Goal: Find contact information: Find contact information

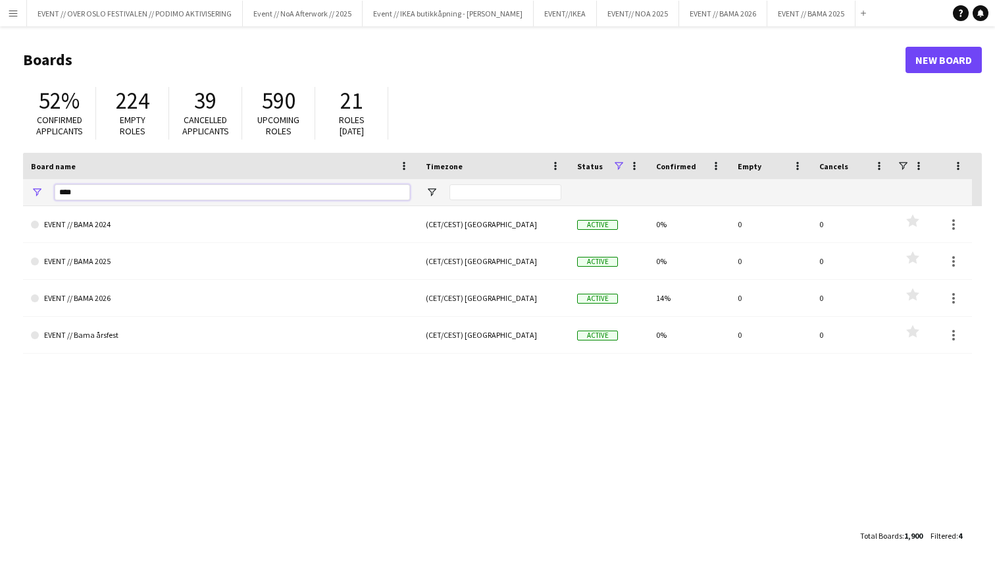
click at [153, 196] on input "****" at bounding box center [233, 192] width 356 height 16
type input "*"
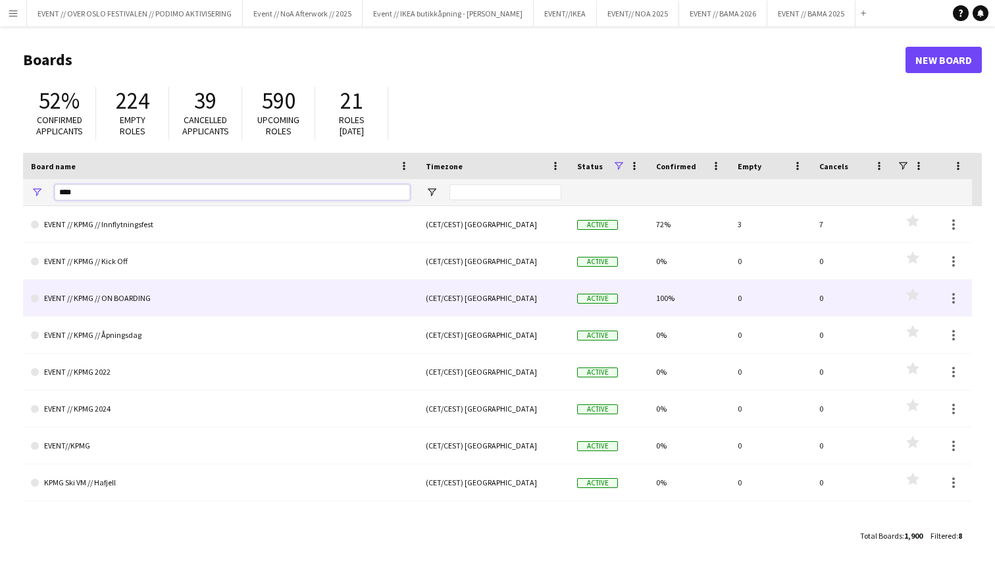
type input "****"
click at [122, 295] on link "EVENT // KPMG // ON BOARDING" at bounding box center [220, 298] width 379 height 37
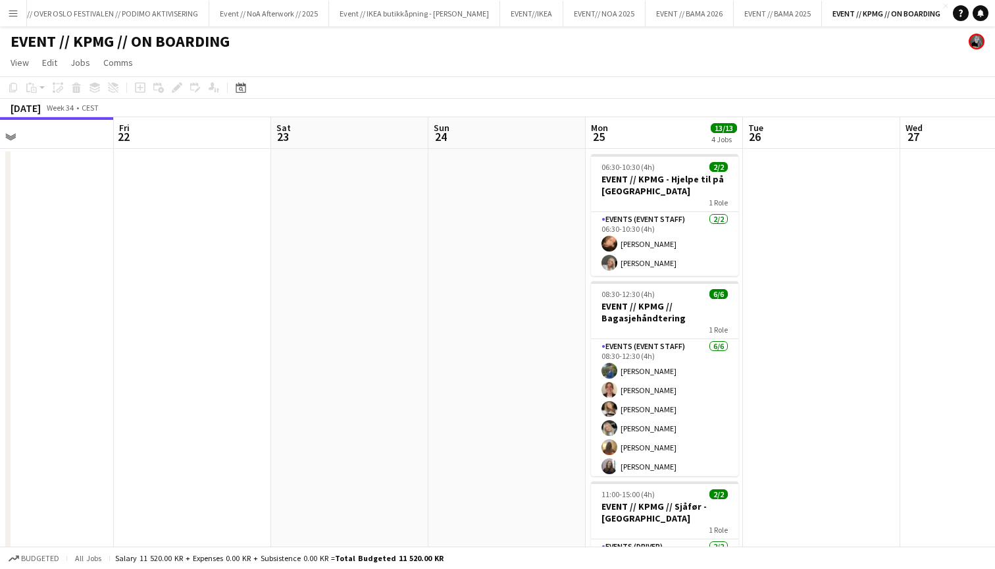
scroll to position [0, 530]
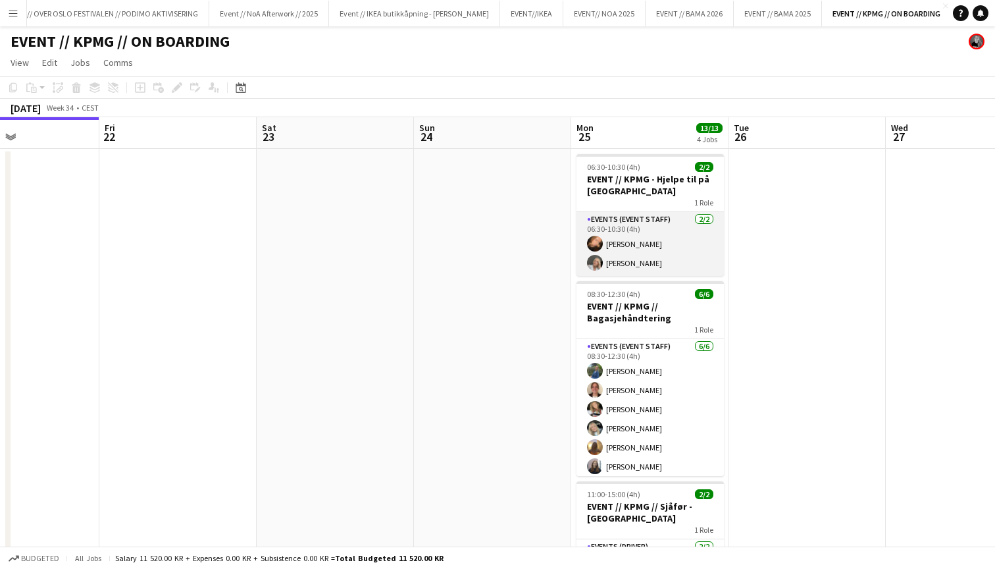
click at [614, 250] on app-card-role "Events (Event Staff) [DATE] 06:30-10:30 (4h) [PERSON_NAME] [PERSON_NAME]" at bounding box center [650, 244] width 147 height 64
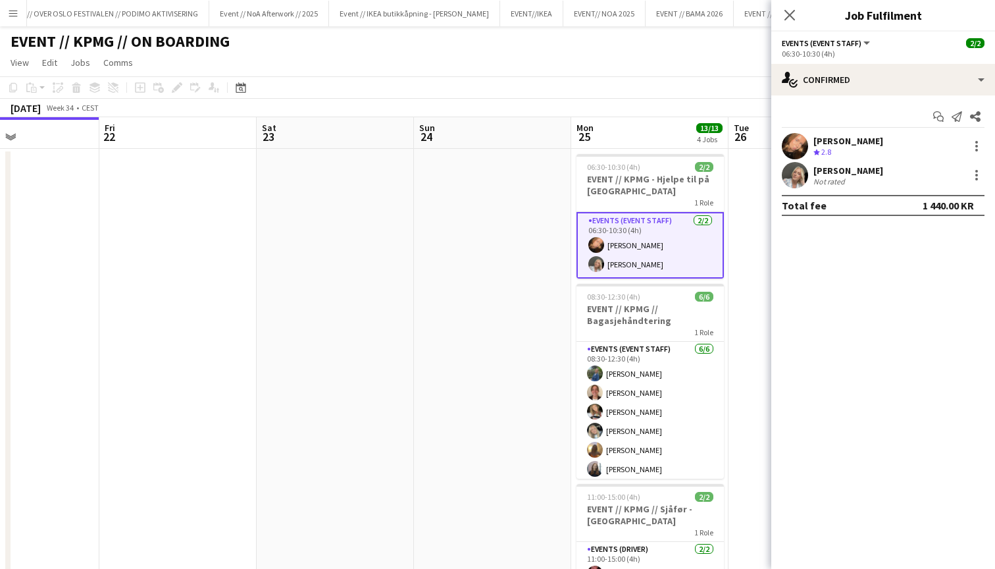
click at [818, 143] on div "[PERSON_NAME]" at bounding box center [849, 141] width 70 height 12
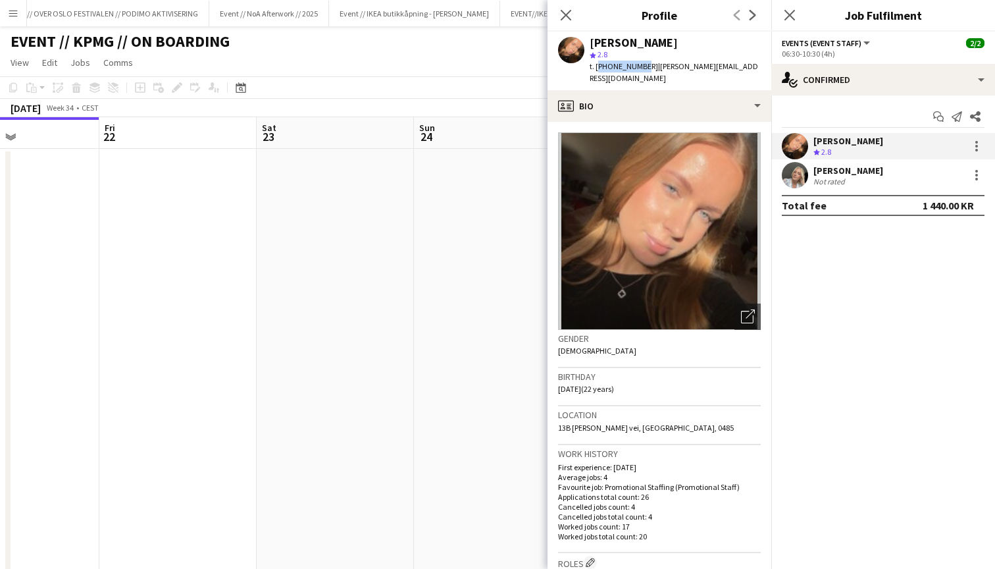
drag, startPoint x: 640, startPoint y: 66, endPoint x: 596, endPoint y: 66, distance: 44.1
click at [596, 66] on span "t. [PHONE_NUMBER]" at bounding box center [624, 66] width 68 height 10
copy span "[PHONE_NUMBER]"
drag, startPoint x: 742, startPoint y: 67, endPoint x: 588, endPoint y: 41, distance: 156.3
click at [588, 41] on div "[PERSON_NAME] star 2.8 t. [PHONE_NUMBER] | [PERSON_NAME][EMAIL_ADDRESS][DOMAIN_…" at bounding box center [660, 61] width 224 height 59
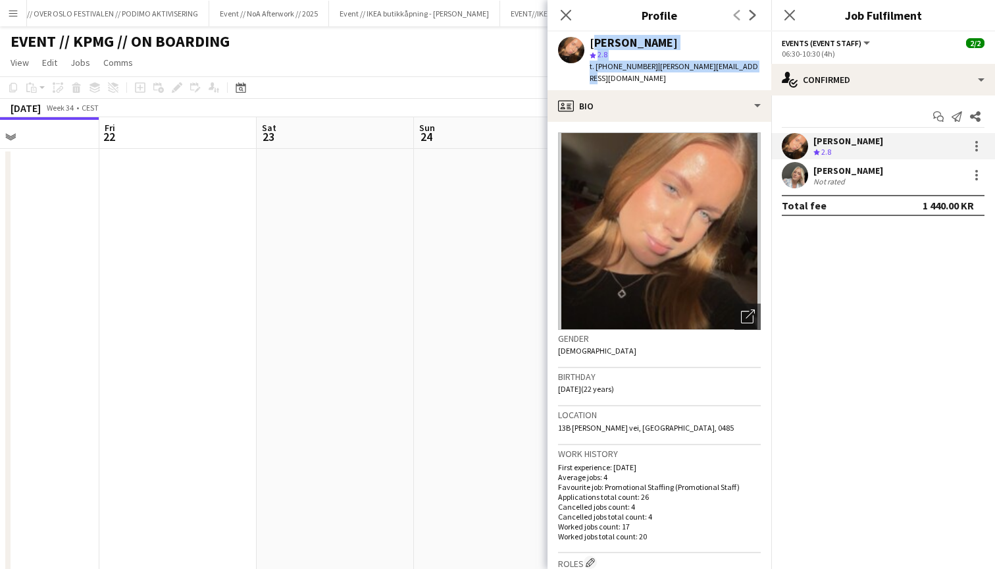
copy div "[PERSON_NAME] star 2.8 t. [PHONE_NUMBER] | [PERSON_NAME][EMAIL_ADDRESS][DOMAIN_…"
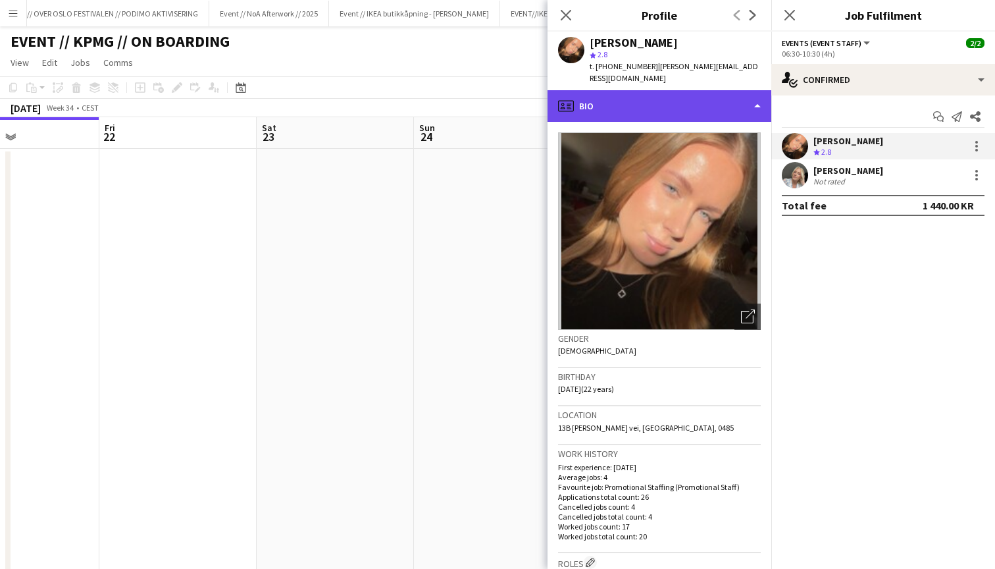
click at [759, 90] on div "profile Bio" at bounding box center [660, 106] width 224 height 32
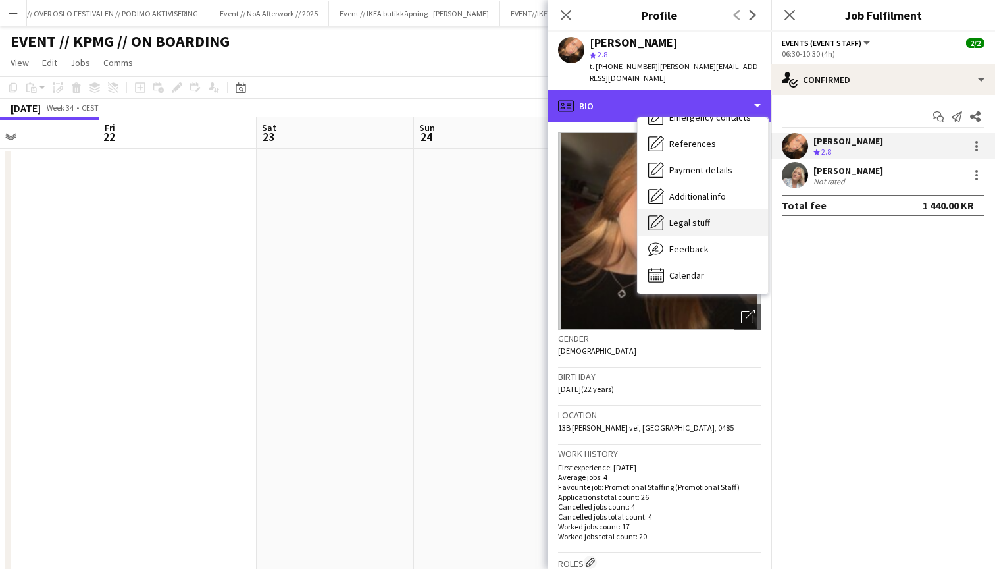
scroll to position [124, 0]
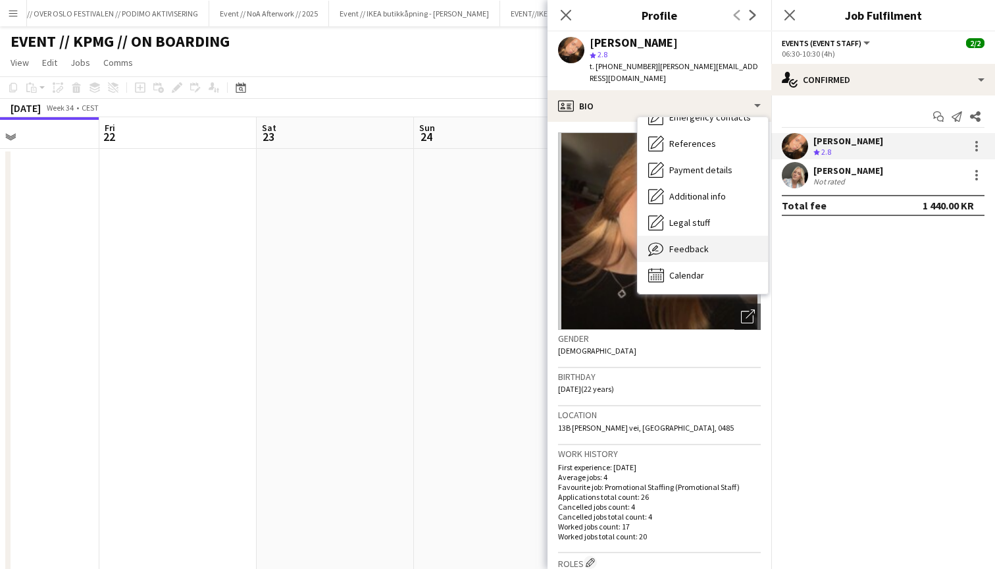
click at [698, 236] on div "Feedback Feedback" at bounding box center [703, 249] width 130 height 26
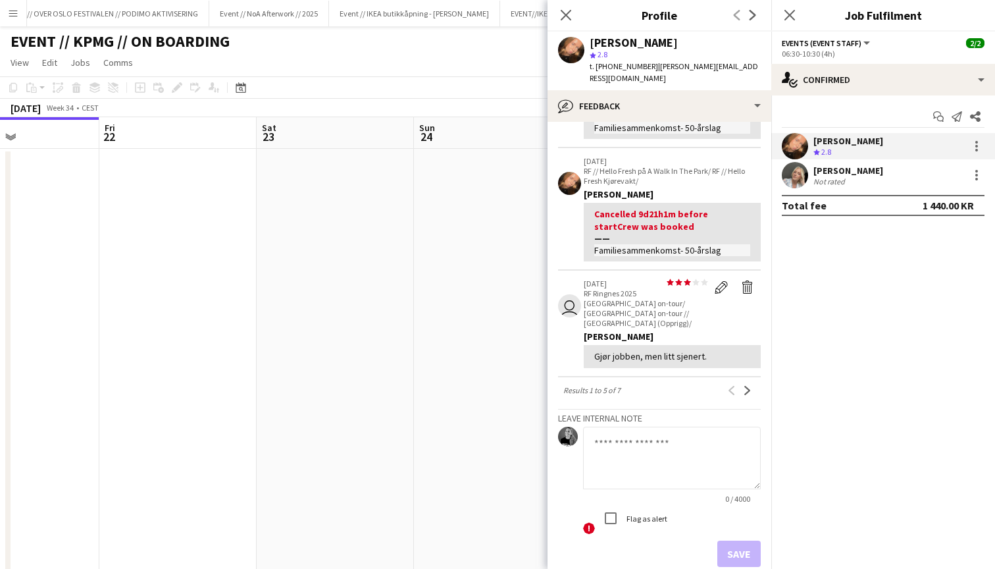
scroll to position [400, 0]
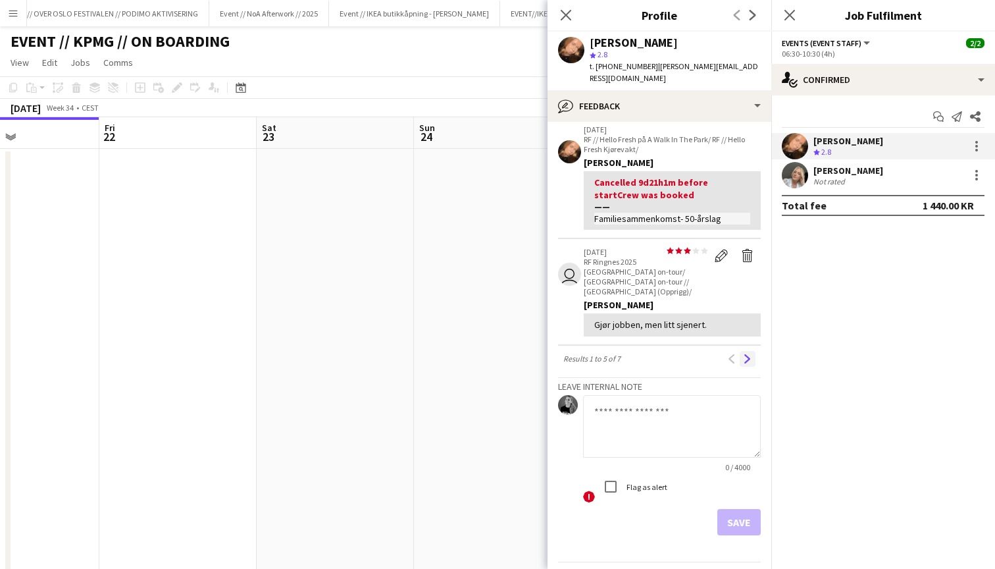
click at [749, 354] on app-icon "Next" at bounding box center [747, 358] width 9 height 9
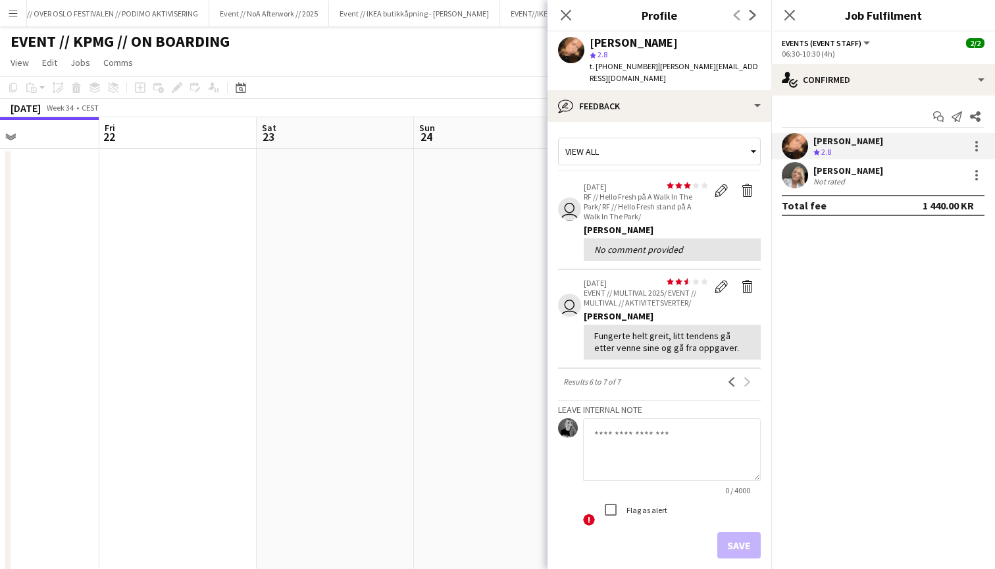
scroll to position [0, 0]
click at [733, 377] on app-icon "Previous" at bounding box center [731, 381] width 9 height 9
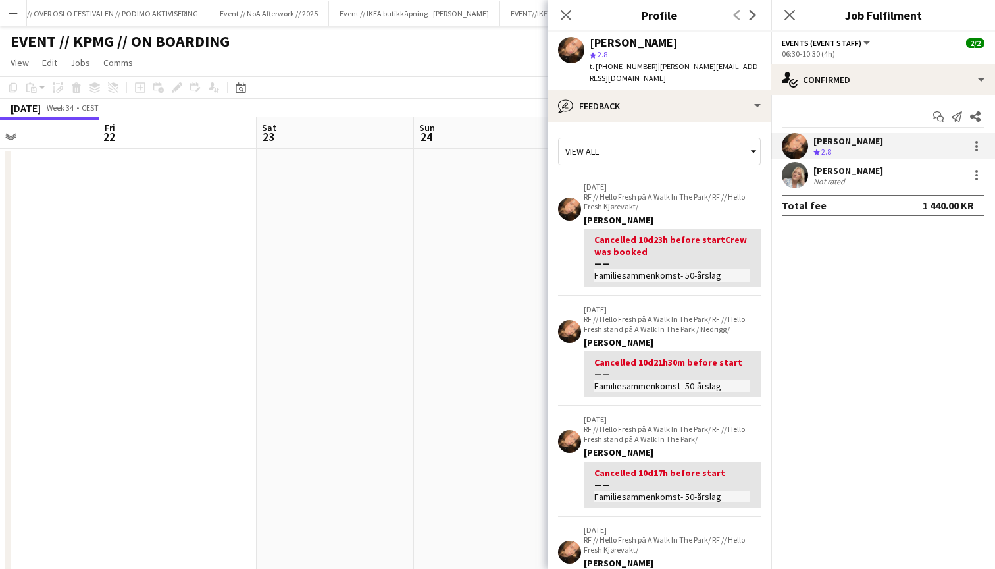
click at [833, 169] on div "[PERSON_NAME]" at bounding box center [849, 171] width 70 height 12
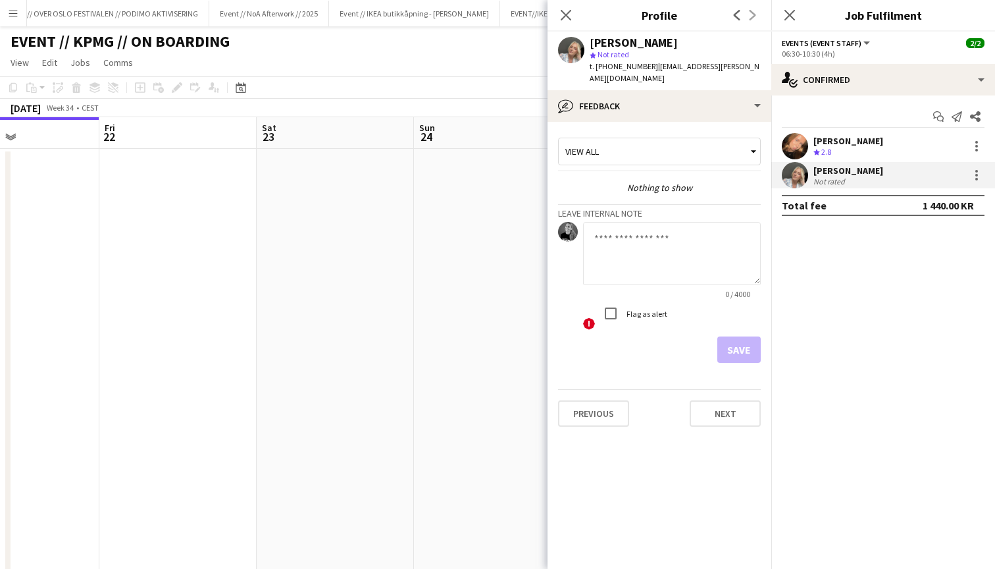
click at [843, 170] on div "[PERSON_NAME]" at bounding box center [849, 171] width 70 height 12
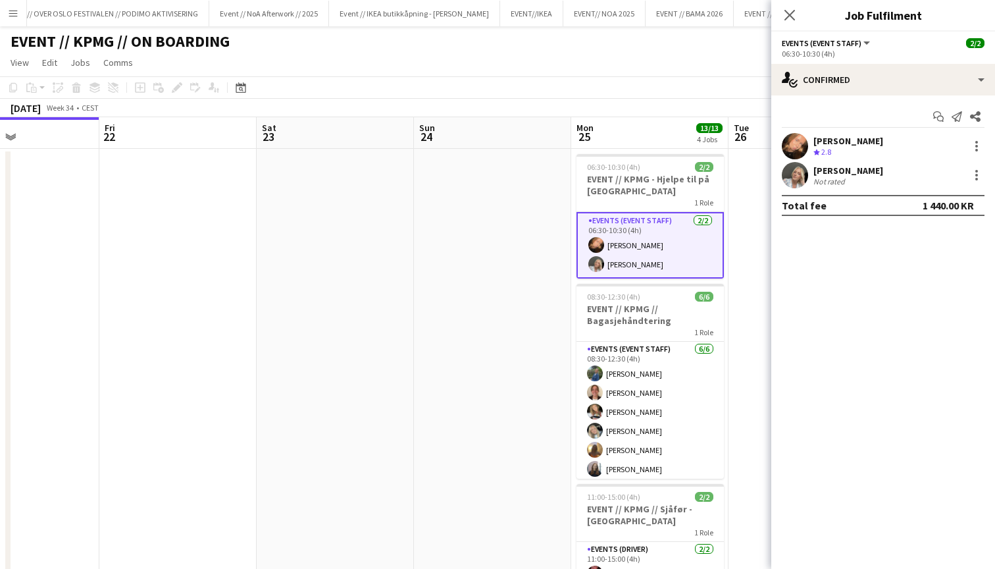
click at [839, 169] on div "[PERSON_NAME]" at bounding box center [849, 171] width 70 height 12
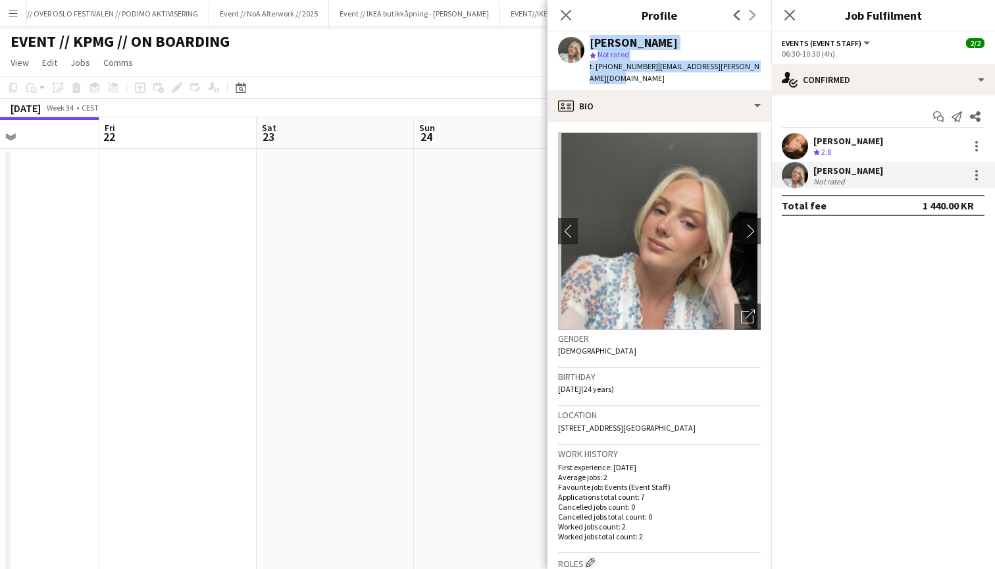
drag, startPoint x: 602, startPoint y: 76, endPoint x: 585, endPoint y: 48, distance: 33.1
click at [585, 48] on div "[PERSON_NAME] star Not rated t. [PHONE_NUMBER] | [EMAIL_ADDRESS][PERSON_NAME][D…" at bounding box center [660, 61] width 224 height 59
copy div "[PERSON_NAME] star Not rated t. [PHONE_NUMBER] | [EMAIL_ADDRESS][PERSON_NAME][D…"
click at [564, 16] on icon "Close pop-in" at bounding box center [566, 15] width 13 height 13
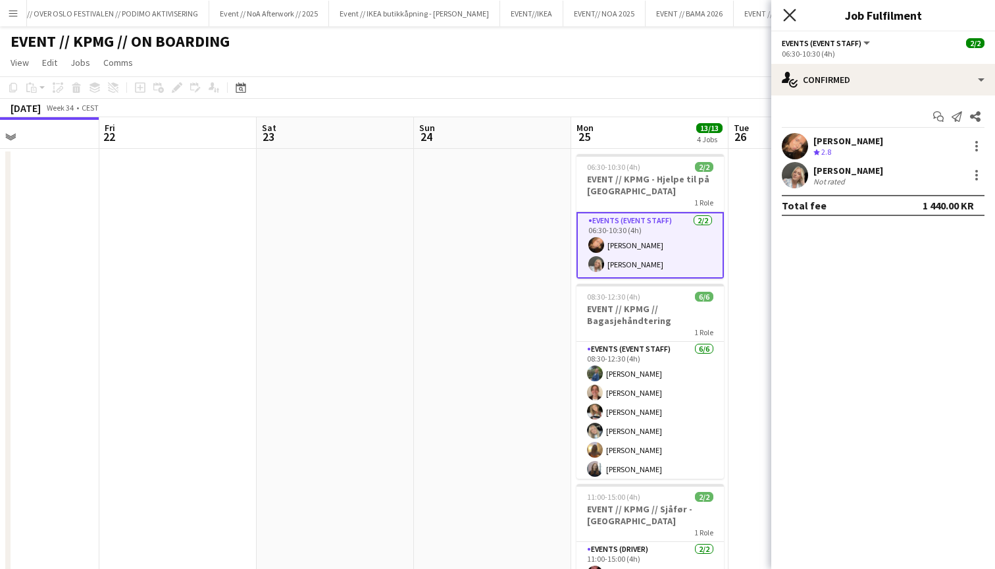
click at [790, 14] on icon "Close pop-in" at bounding box center [789, 15] width 13 height 13
